Goal: Task Accomplishment & Management: Manage account settings

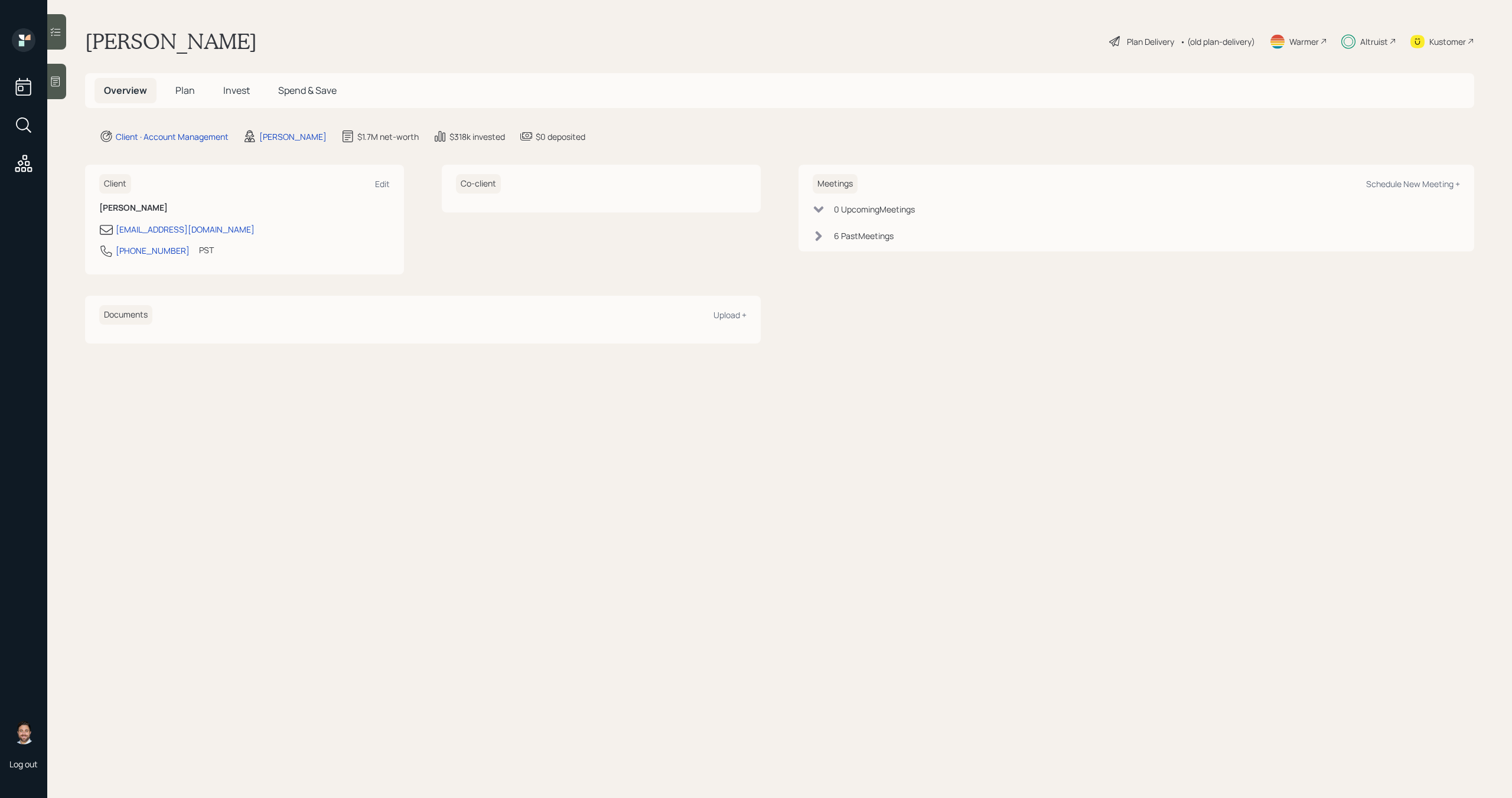
click at [248, 87] on span "Invest" at bounding box center [236, 90] width 27 height 13
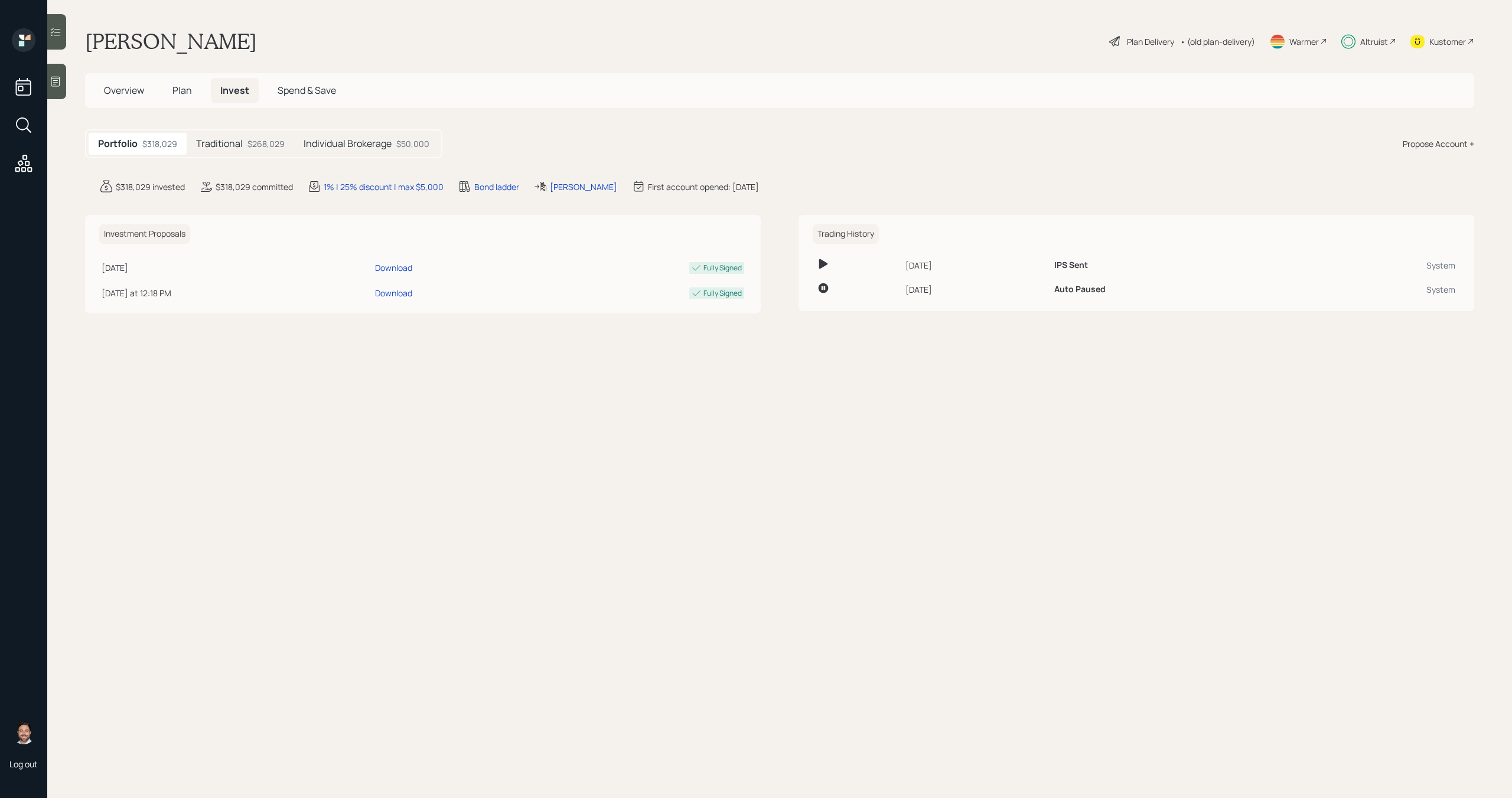
click at [350, 140] on h5 "Individual Brokerage" at bounding box center [348, 144] width 88 height 11
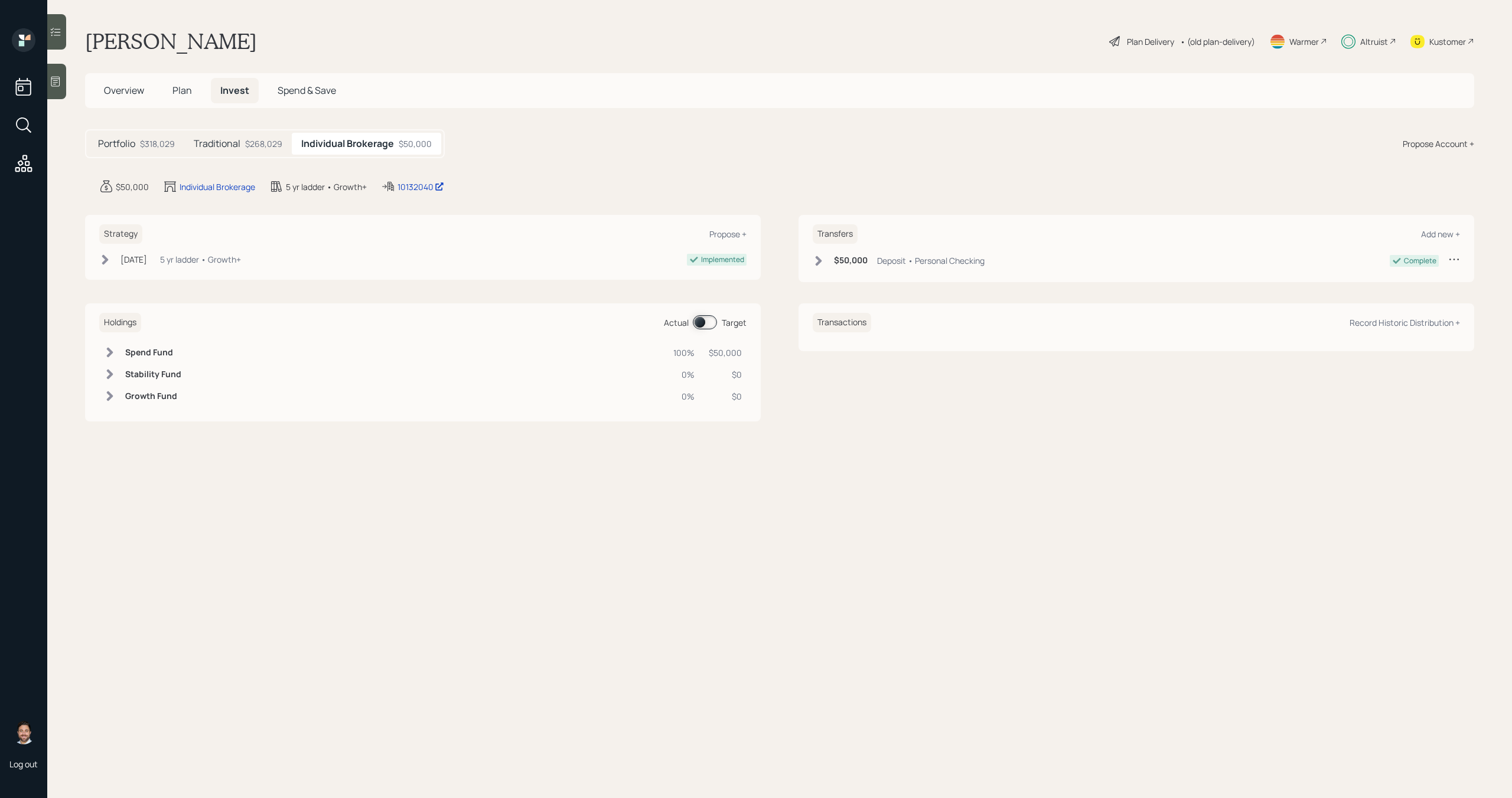
click at [1360, 44] on div "Altruist" at bounding box center [1374, 41] width 28 height 12
